Goal: Information Seeking & Learning: Learn about a topic

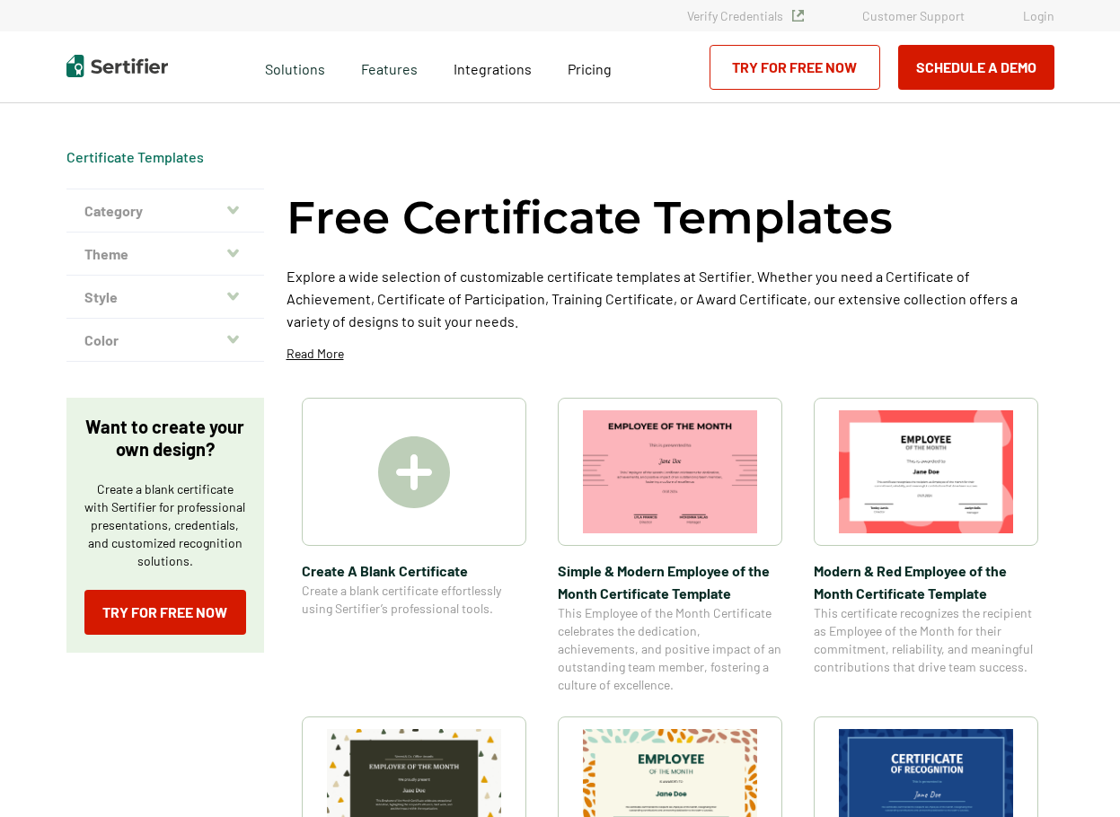
click at [412, 468] on img at bounding box center [414, 472] width 72 height 72
click at [419, 464] on img at bounding box center [414, 472] width 72 height 72
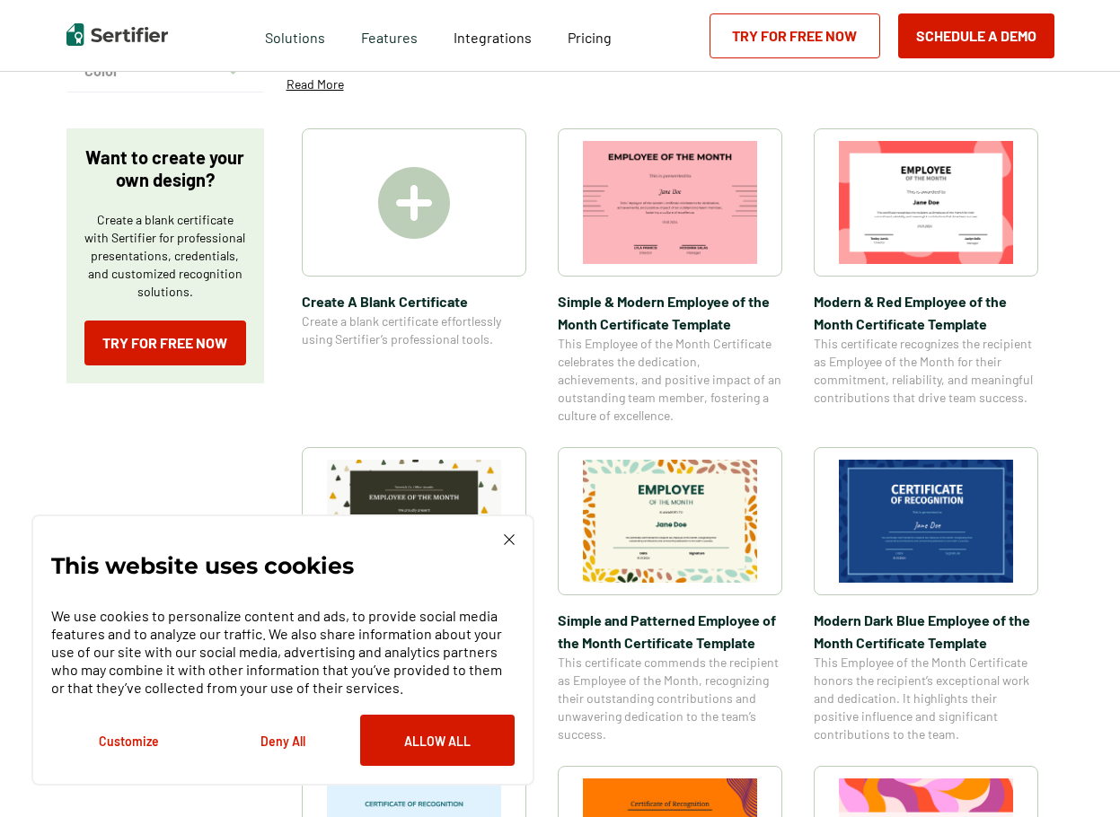
click at [509, 548] on div "This website uses cookies We use cookies to personalize content and ads, to pro…" at bounding box center [282, 650] width 463 height 232
click at [507, 541] on img at bounding box center [509, 539] width 11 height 11
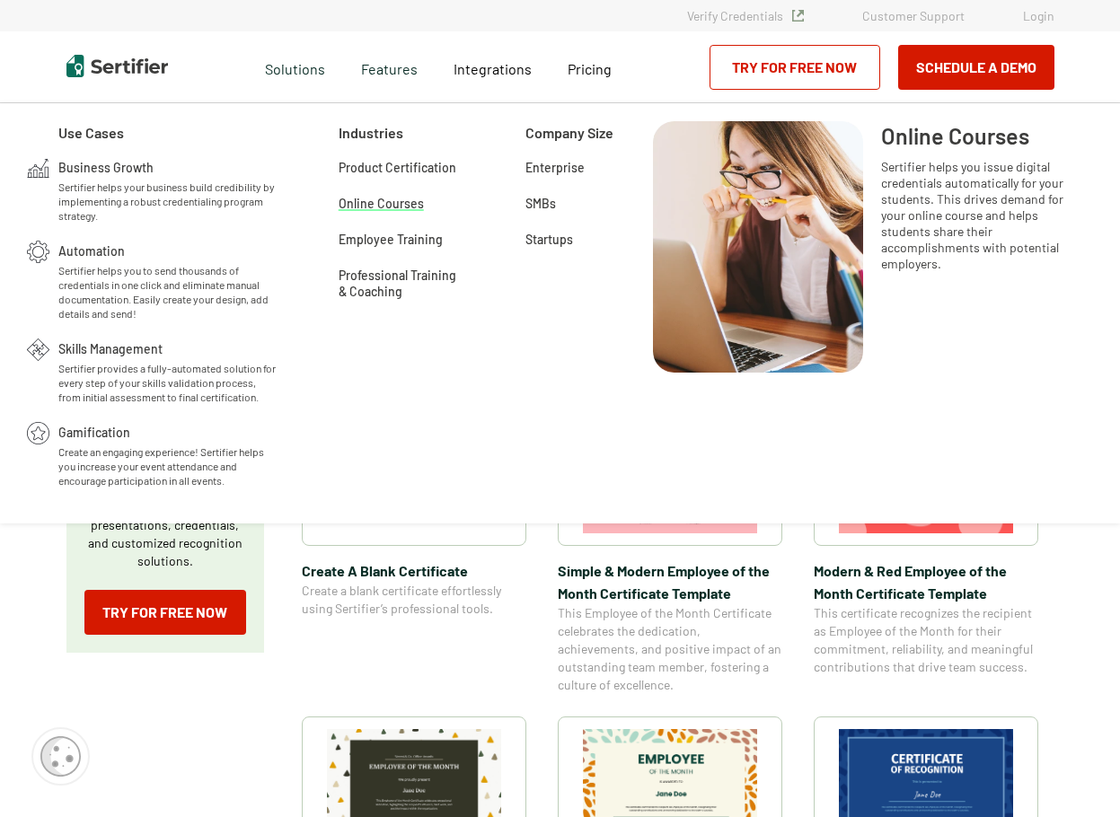
click at [393, 205] on span "Online Courses" at bounding box center [381, 202] width 85 height 18
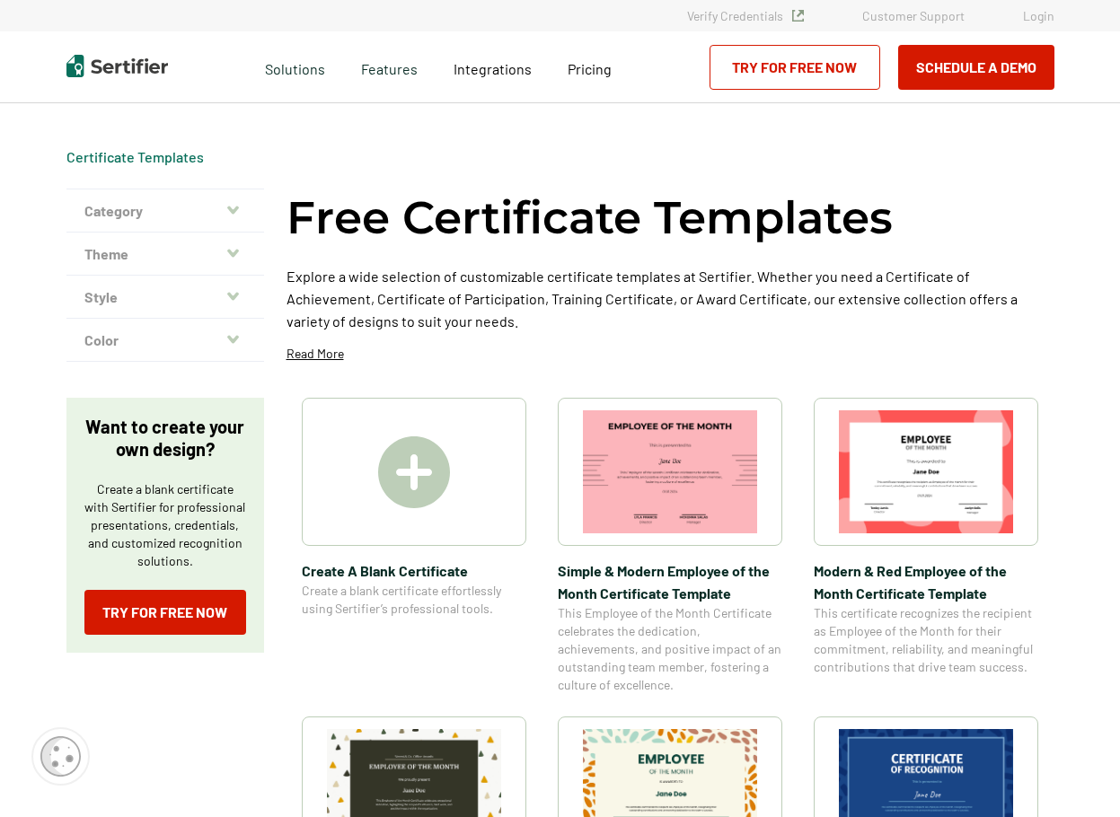
click at [435, 490] on img at bounding box center [414, 472] width 72 height 72
